Goal: Task Accomplishment & Management: Manage account settings

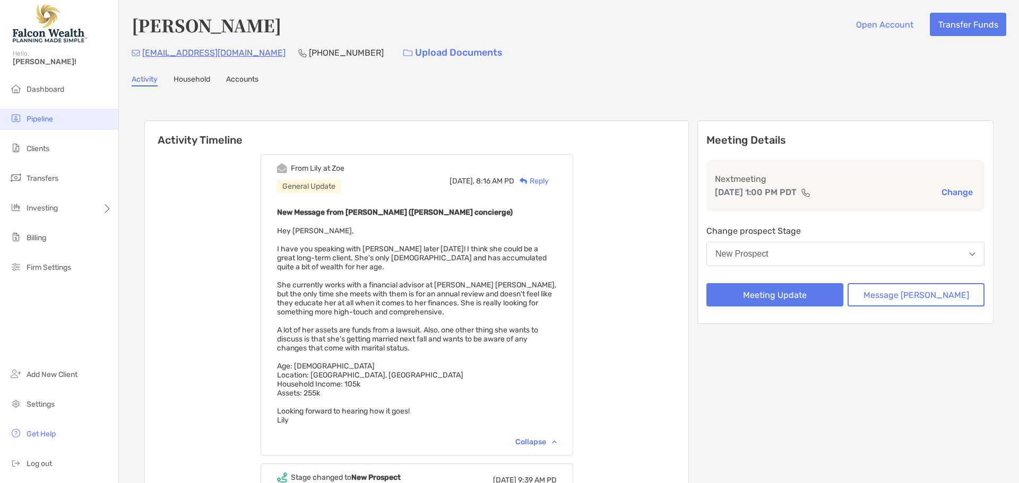
click at [40, 112] on li "Pipeline" at bounding box center [59, 119] width 118 height 21
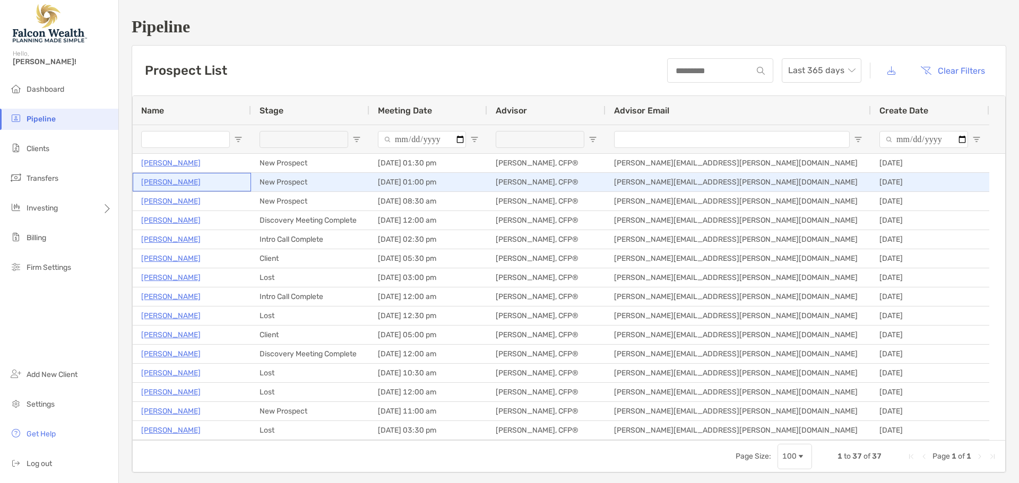
click at [165, 181] on p "Jae Nguyen" at bounding box center [170, 182] width 59 height 13
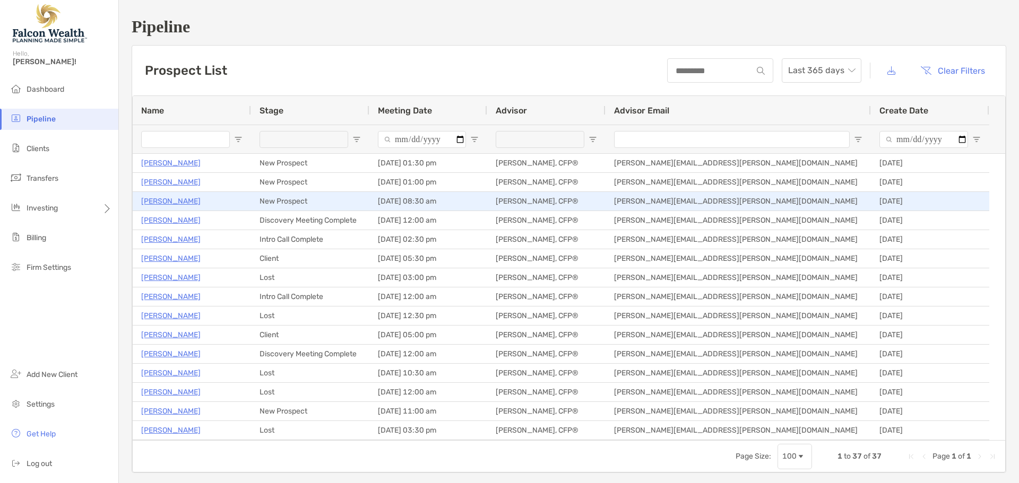
click at [172, 201] on p "Misty Carman" at bounding box center [170, 201] width 59 height 13
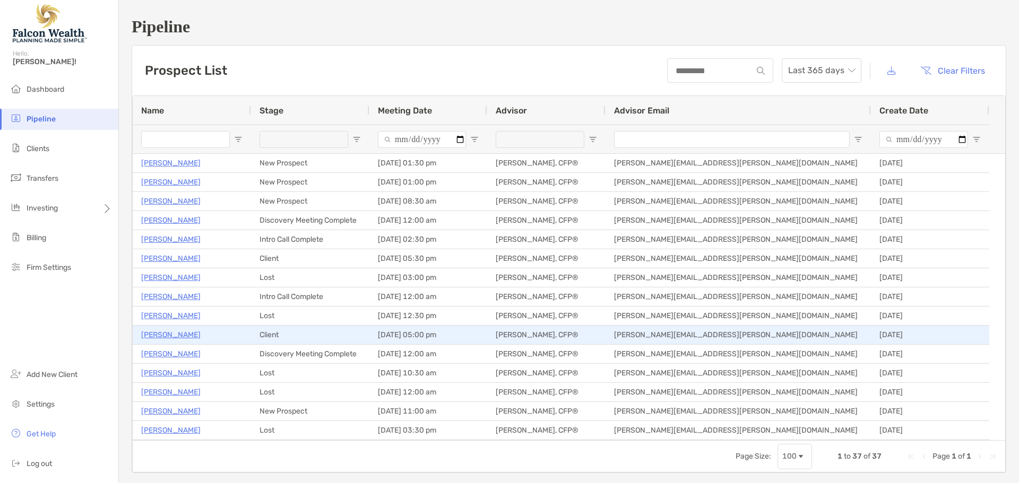
click at [167, 333] on p "[PERSON_NAME]" at bounding box center [170, 334] width 59 height 13
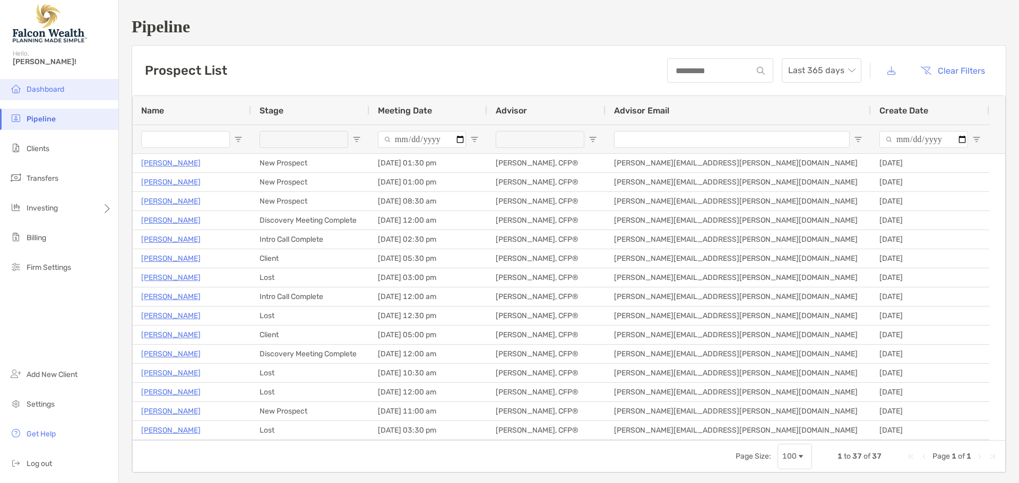
click at [36, 86] on span "Dashboard" at bounding box center [46, 89] width 38 height 9
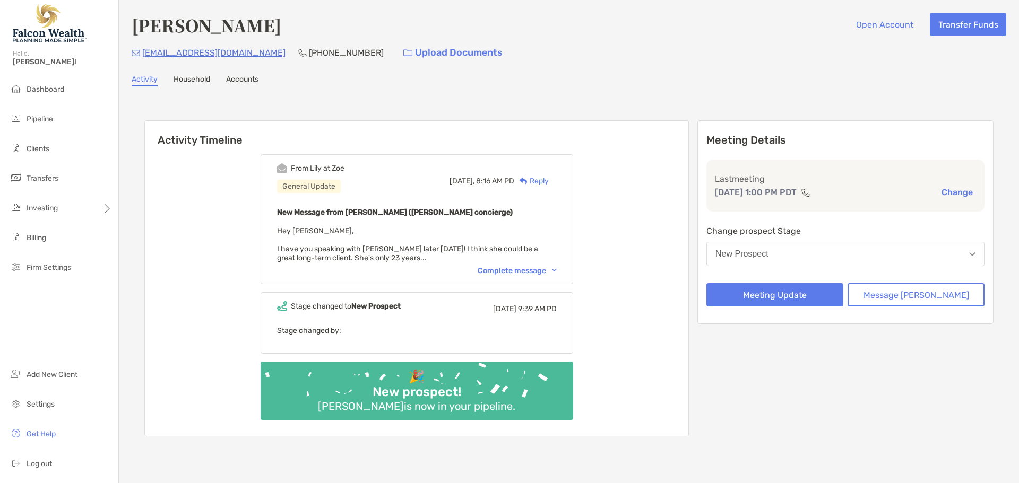
click at [767, 247] on button "New Prospect" at bounding box center [845, 254] width 278 height 24
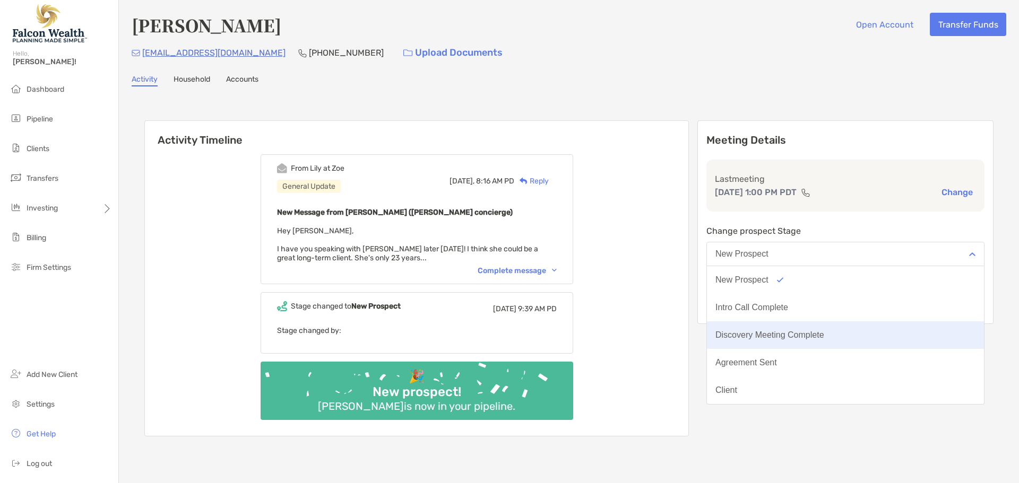
click at [795, 339] on div "Discovery Meeting Complete" at bounding box center [769, 336] width 109 height 10
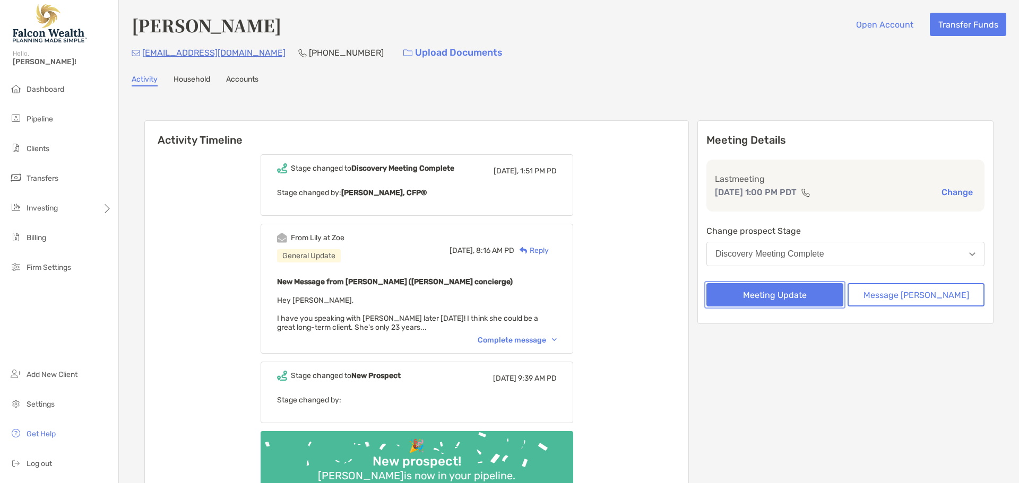
click at [803, 296] on button "Meeting Update" at bounding box center [774, 294] width 137 height 23
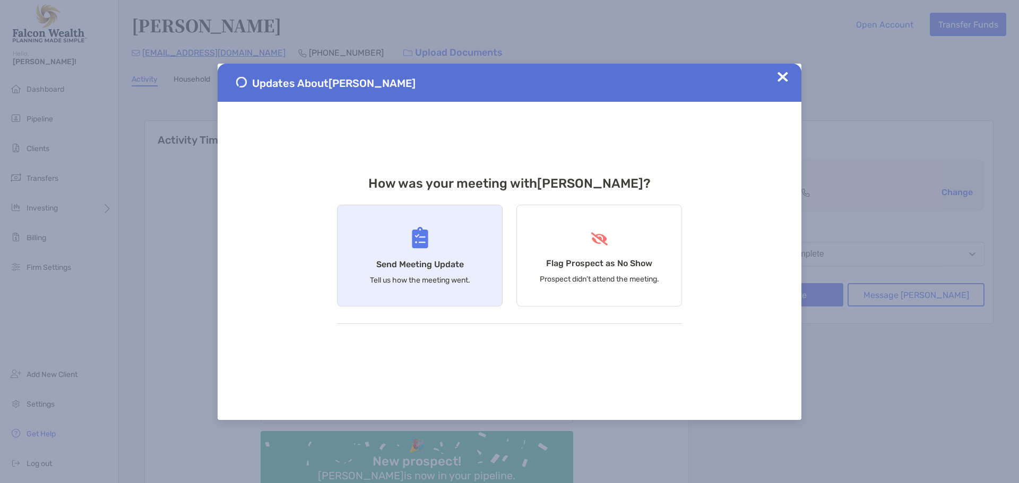
click at [423, 262] on h4 "Send Meeting Update" at bounding box center [420, 264] width 88 height 10
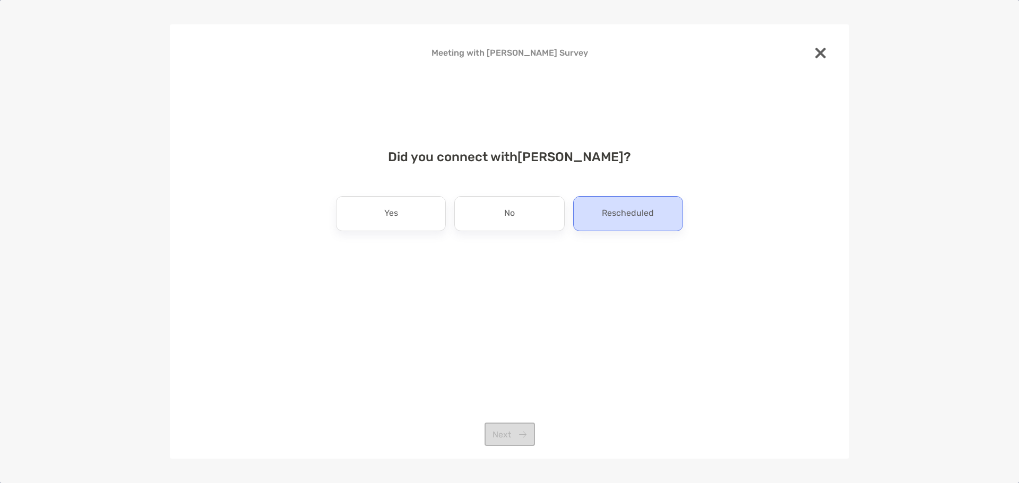
drag, startPoint x: 405, startPoint y: 211, endPoint x: 572, endPoint y: 211, distance: 167.6
click at [404, 211] on div "Yes" at bounding box center [391, 213] width 110 height 35
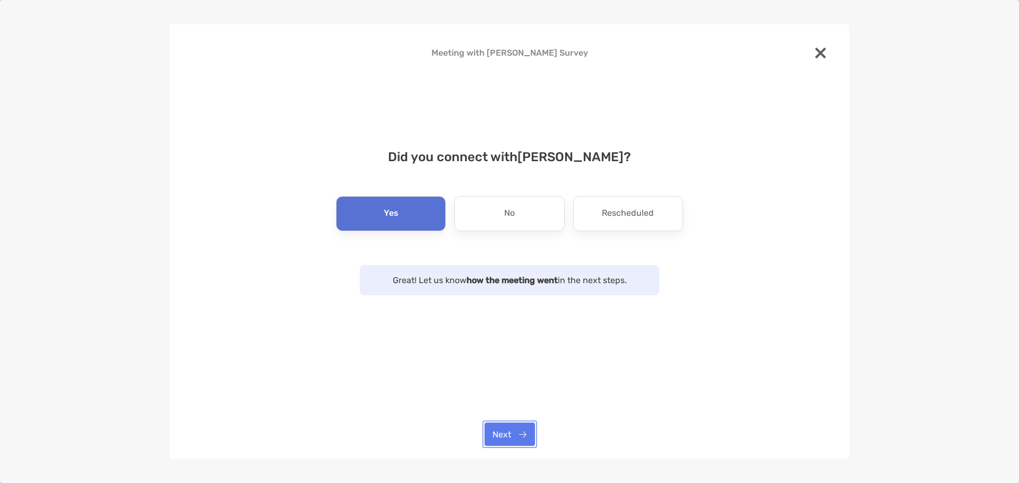
click at [512, 439] on button "Next" at bounding box center [509, 434] width 50 height 23
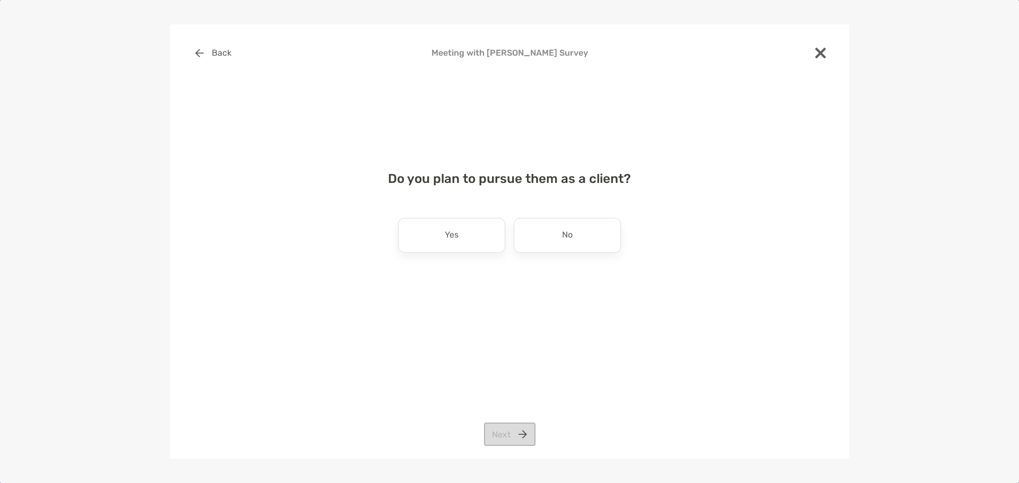
click at [415, 251] on div "Yes" at bounding box center [451, 235] width 107 height 35
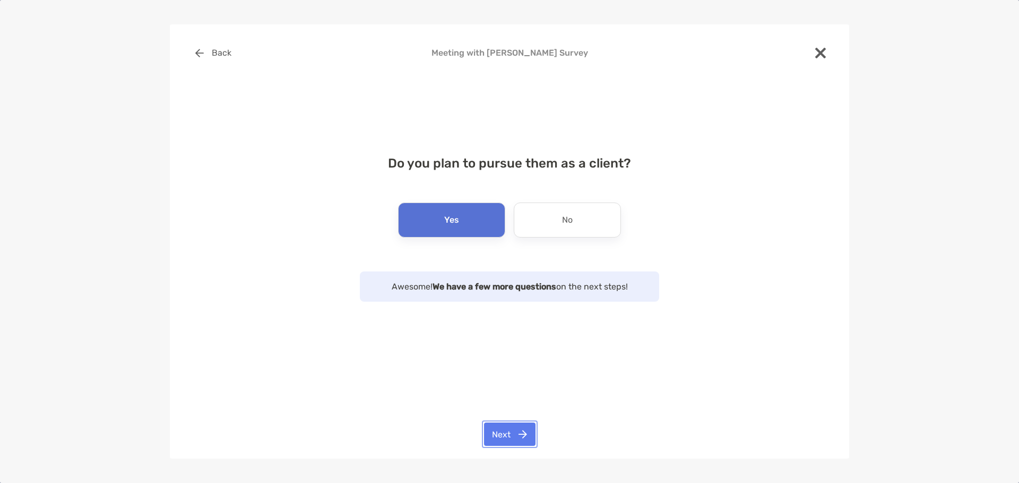
drag, startPoint x: 510, startPoint y: 437, endPoint x: 626, endPoint y: 347, distance: 146.0
click at [509, 437] on button "Next" at bounding box center [509, 434] width 51 height 23
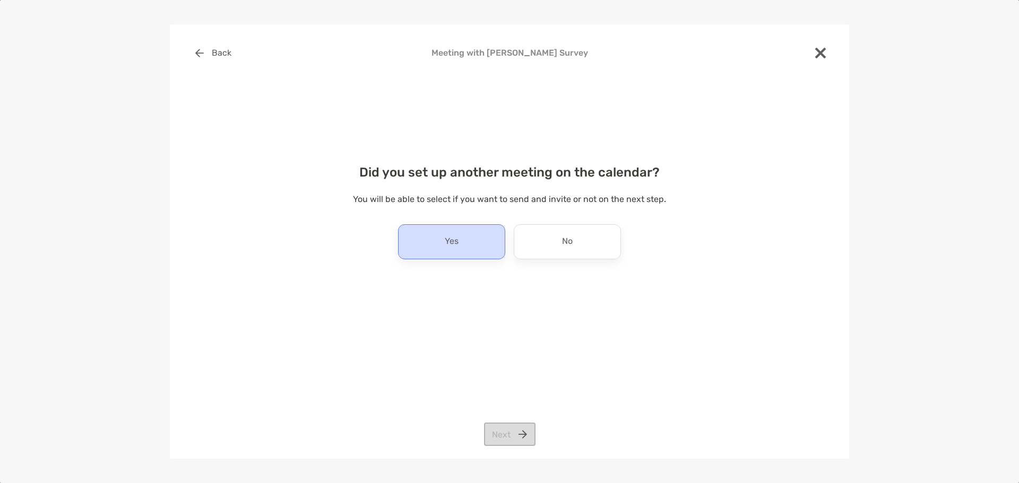
click at [453, 236] on p "Yes" at bounding box center [452, 241] width 14 height 17
click at [517, 427] on button "Next" at bounding box center [509, 434] width 51 height 23
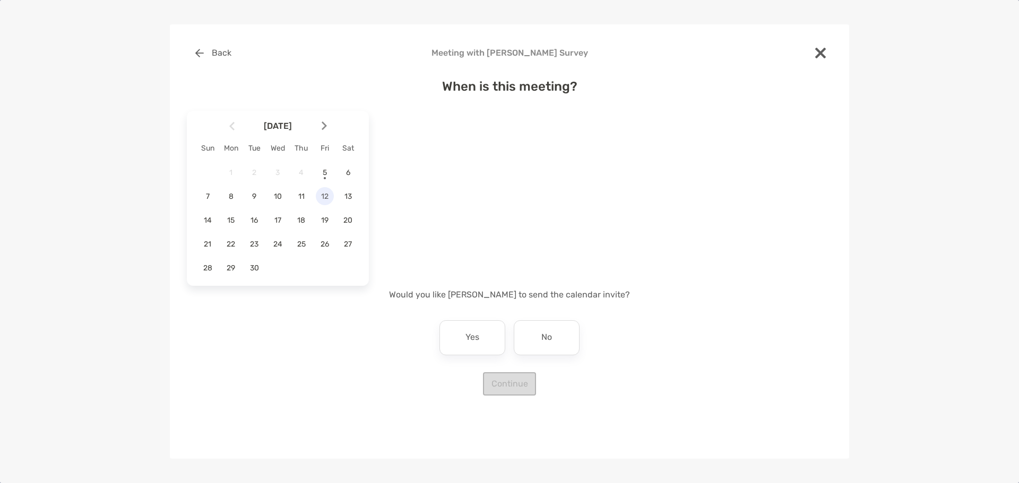
click at [325, 194] on span "12" at bounding box center [325, 196] width 18 height 9
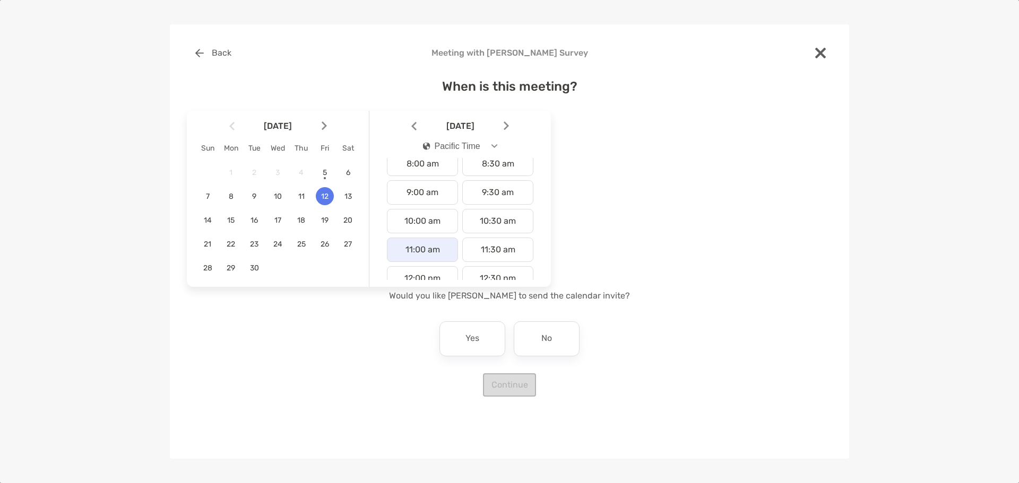
scroll to position [265, 0]
click at [421, 219] on div "11:00 am" at bounding box center [422, 220] width 71 height 24
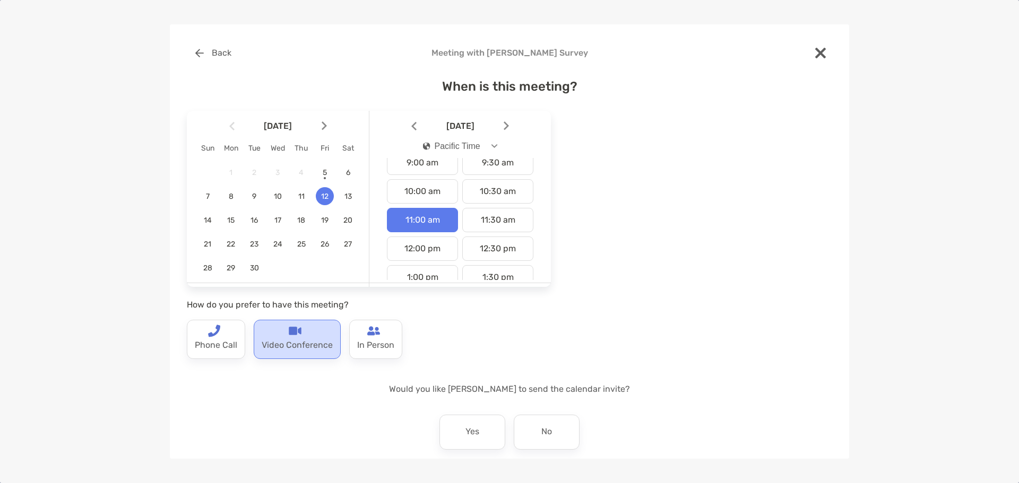
click at [282, 339] on p "Video Conference" at bounding box center [297, 345] width 71 height 17
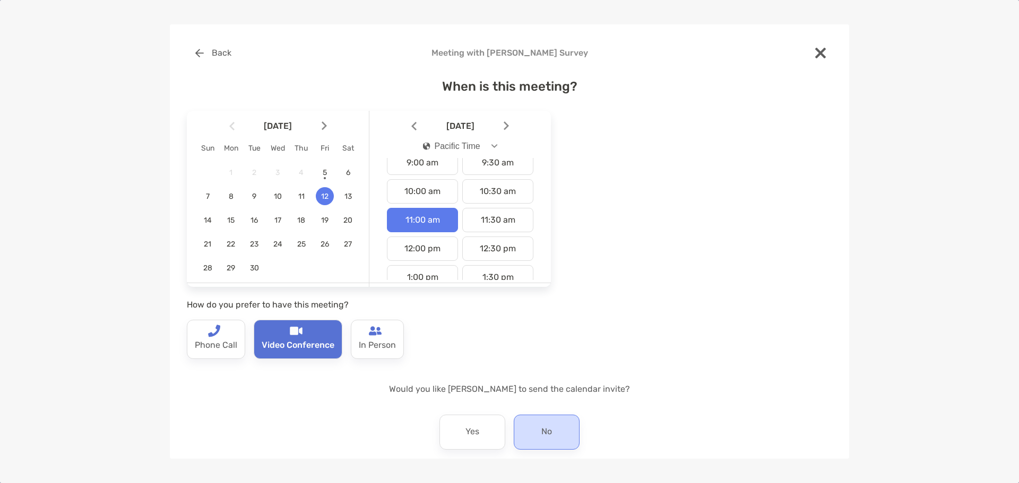
click at [546, 424] on p "No" at bounding box center [546, 432] width 11 height 17
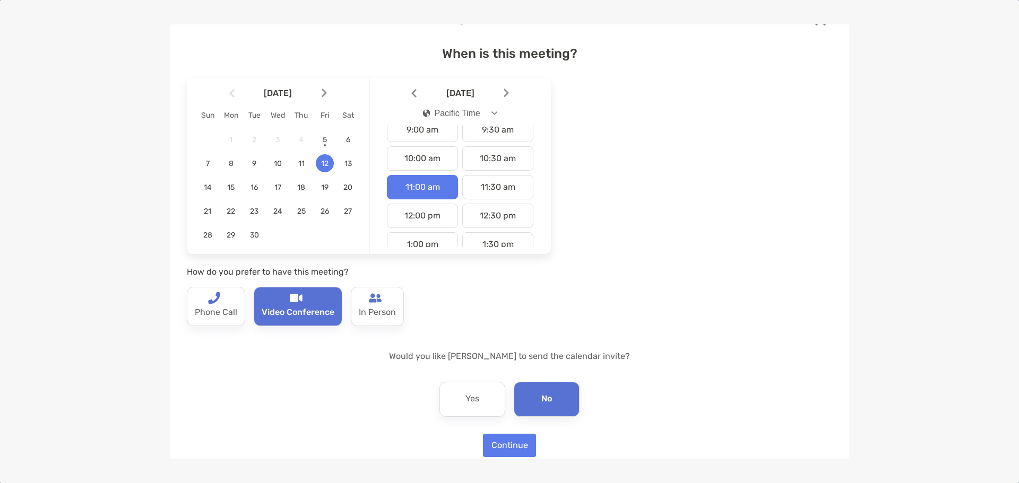
scroll to position [48, 0]
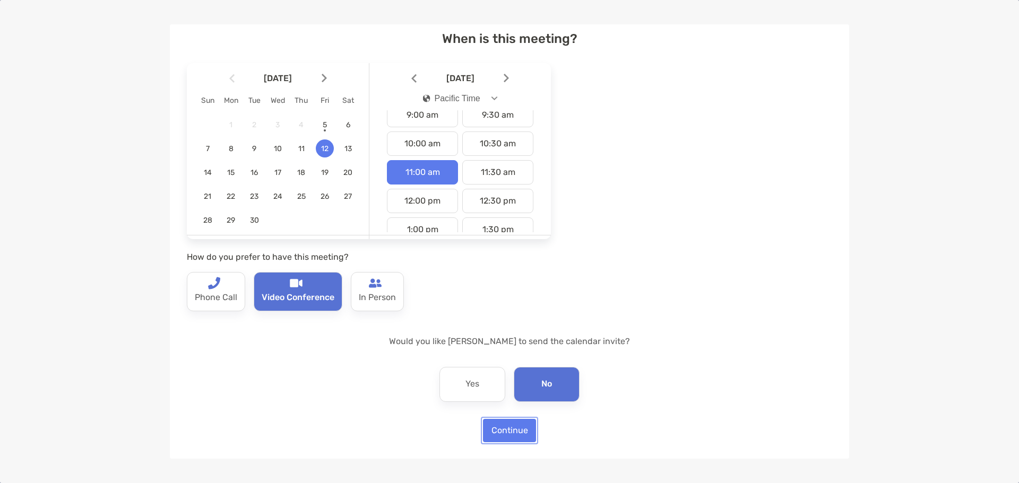
click at [518, 436] on button "Continue" at bounding box center [509, 430] width 53 height 23
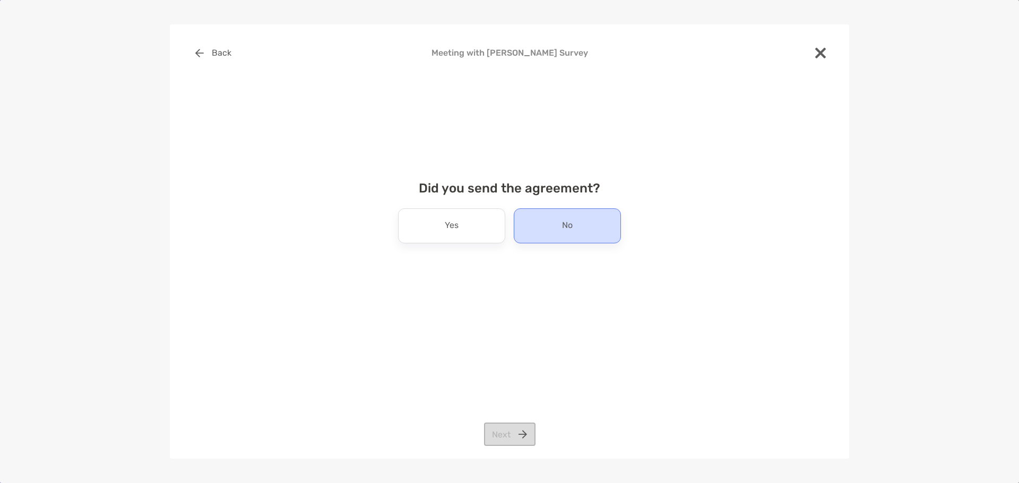
click at [581, 228] on div "No" at bounding box center [567, 225] width 107 height 35
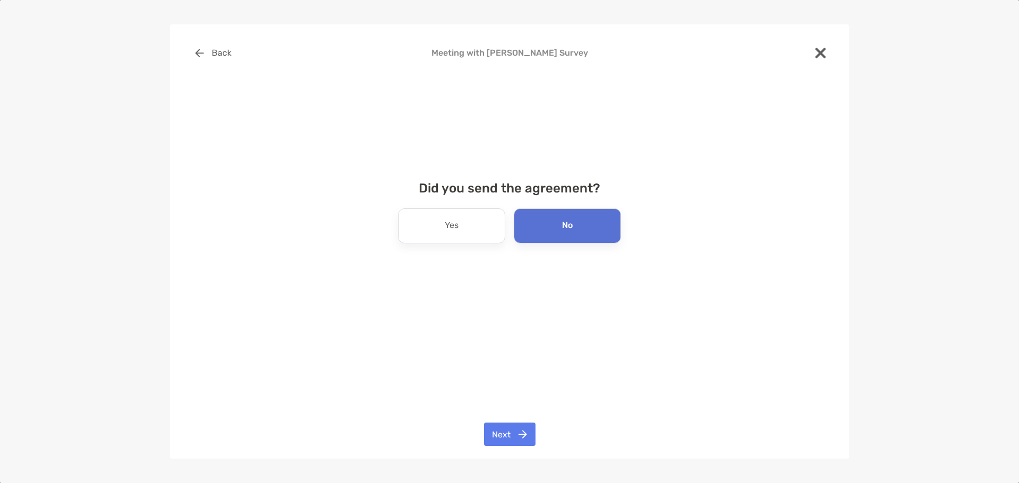
click at [501, 420] on div "Back Meeting with Jae Nguyen Survey Did you send the agreement? Yes No Next" at bounding box center [509, 241] width 679 height 435
click at [510, 432] on button "Next" at bounding box center [509, 434] width 51 height 23
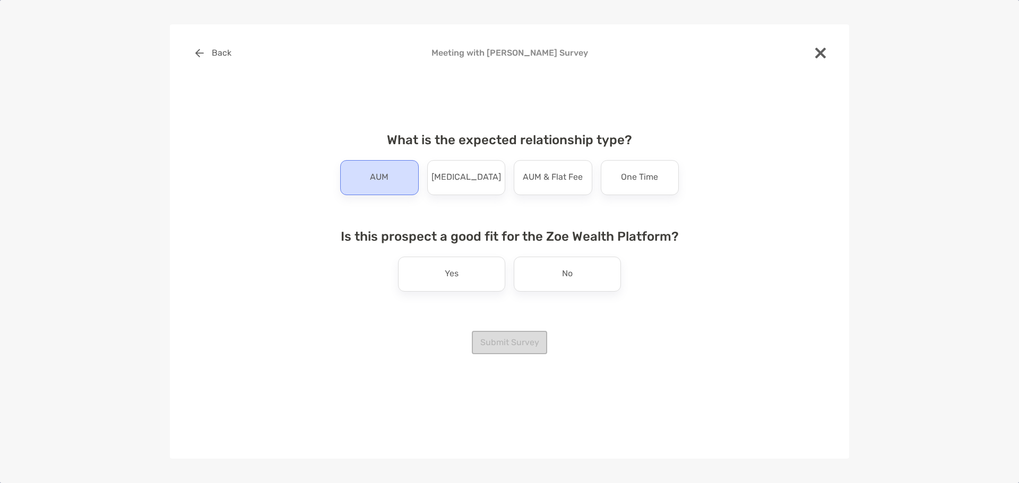
click at [383, 177] on p "AUM" at bounding box center [379, 177] width 19 height 17
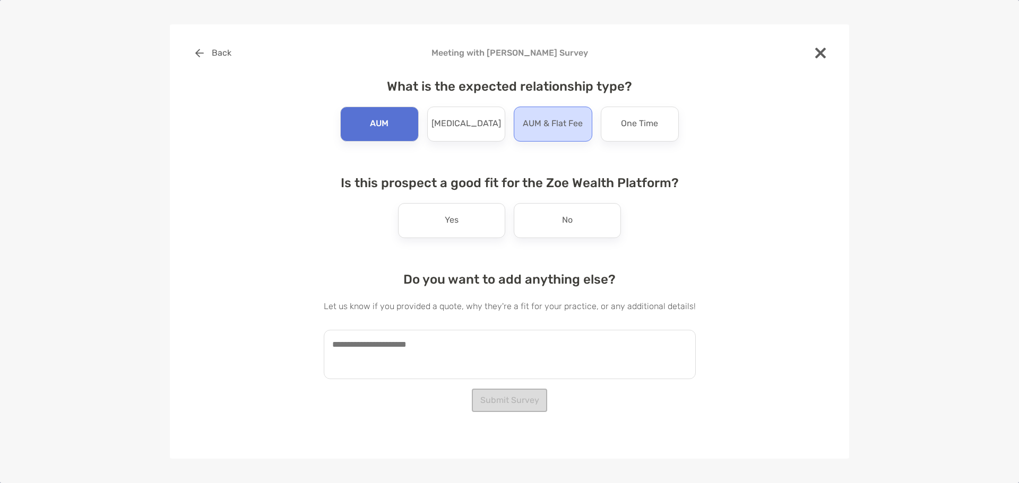
click at [557, 132] on p "AUM & Flat Fee" at bounding box center [553, 124] width 60 height 17
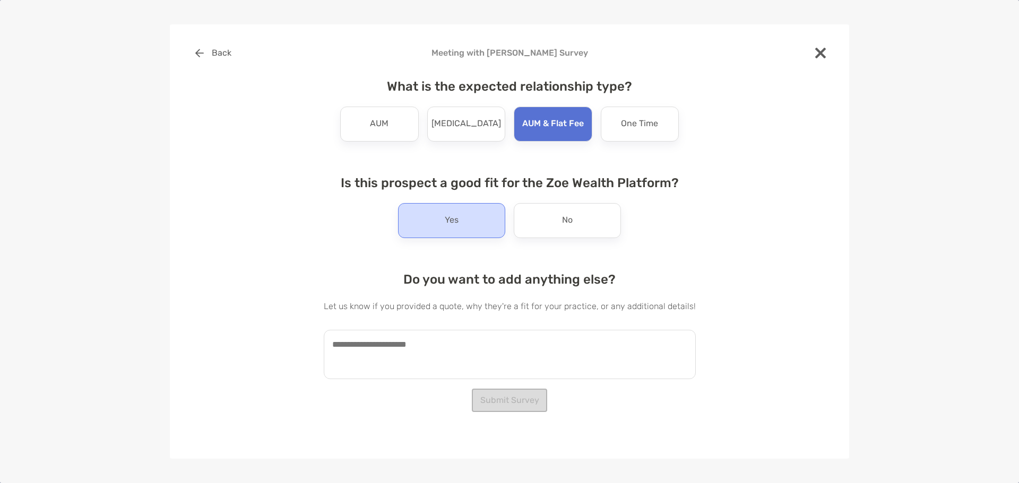
click at [451, 222] on p "Yes" at bounding box center [452, 220] width 14 height 17
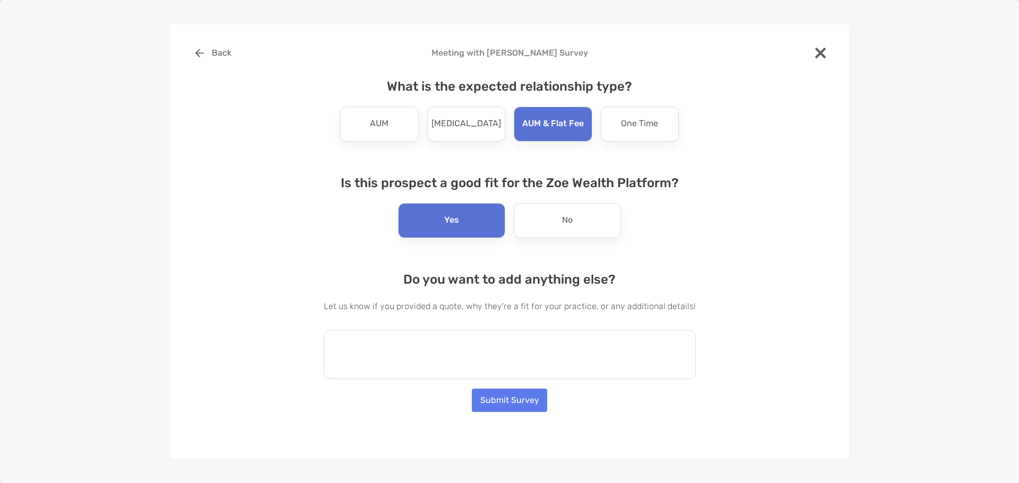
click at [347, 344] on textarea at bounding box center [510, 354] width 372 height 49
type textarea "**********"
click at [525, 399] on button "Submit Survey" at bounding box center [509, 400] width 75 height 23
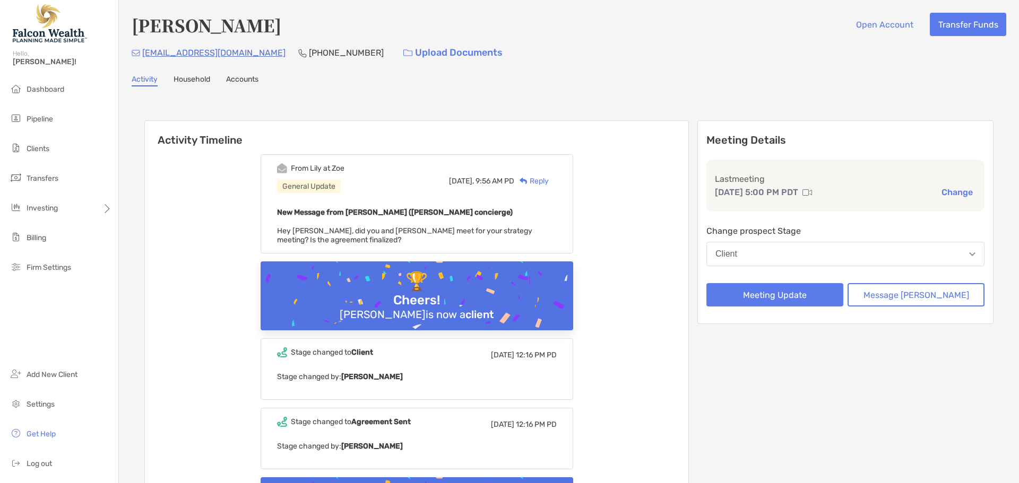
click at [549, 182] on div "Reply" at bounding box center [531, 181] width 34 height 11
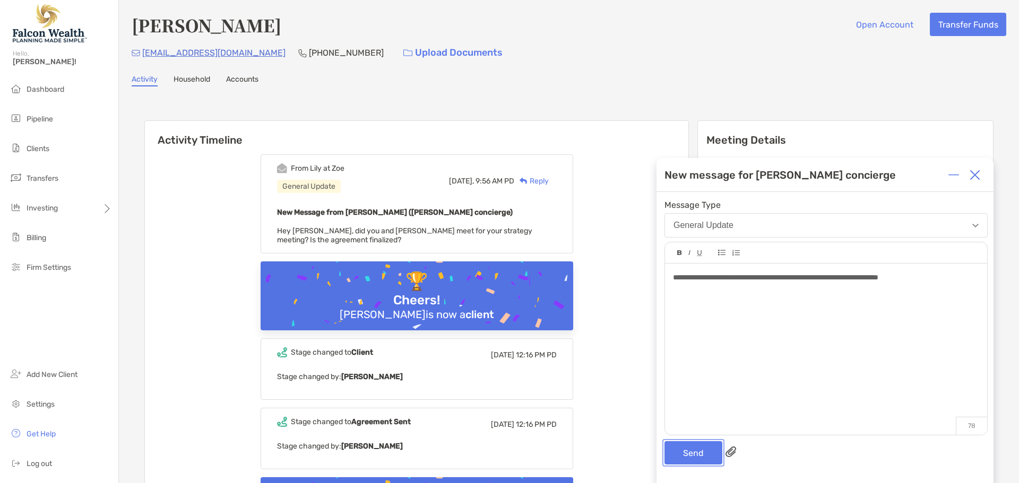
click at [698, 459] on button "Send" at bounding box center [693, 452] width 58 height 23
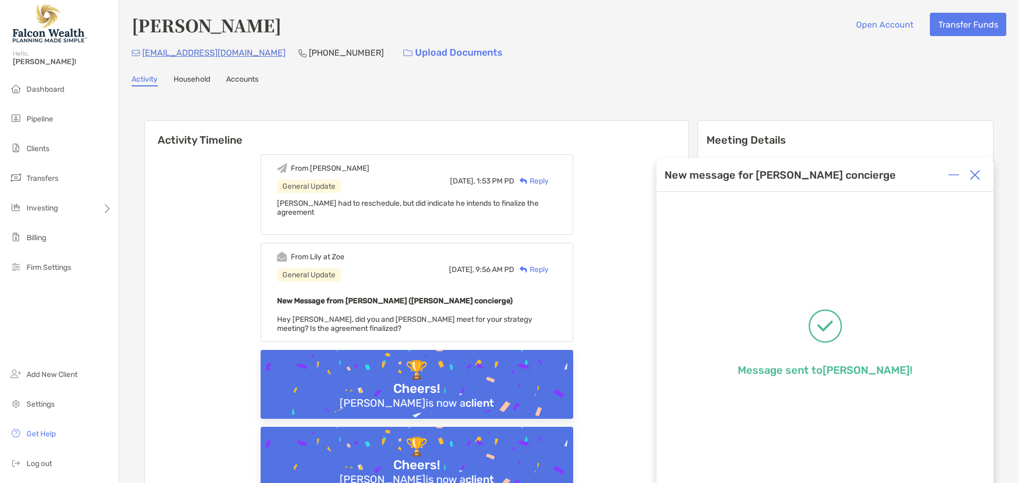
click at [978, 173] on img at bounding box center [974, 175] width 11 height 11
